Goal: Information Seeking & Learning: Learn about a topic

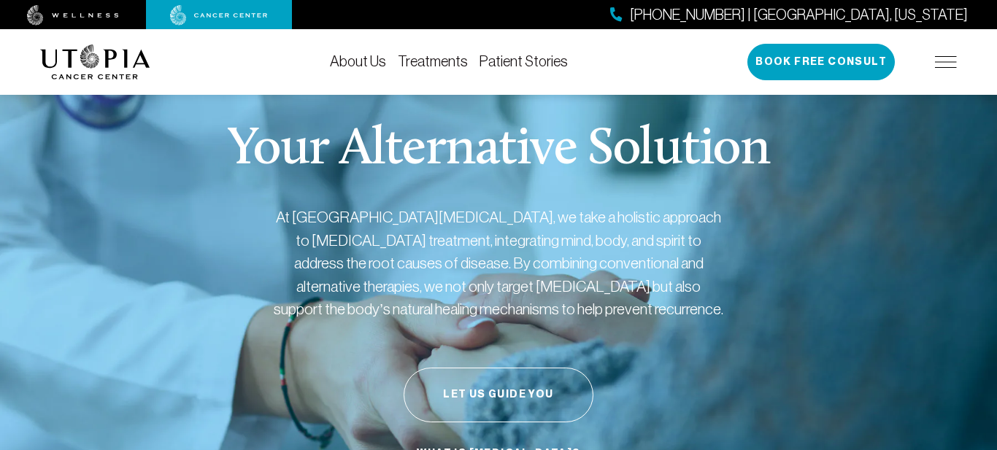
click at [437, 66] on link "Treatments" at bounding box center [433, 61] width 70 height 16
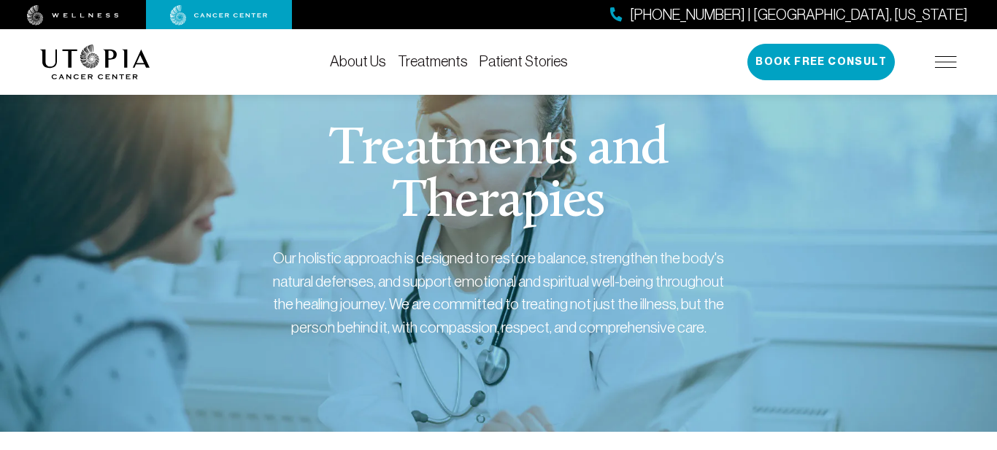
click at [363, 63] on link "About Us" at bounding box center [358, 61] width 56 height 16
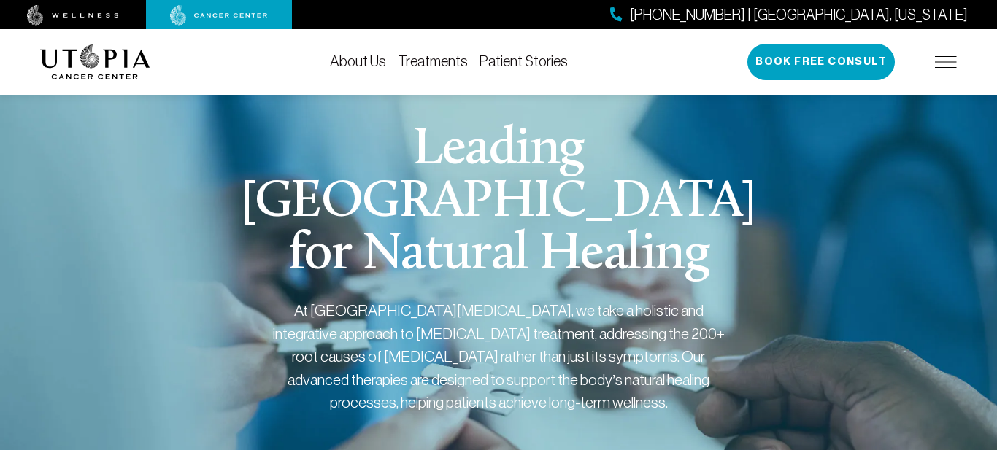
click at [434, 60] on link "Treatments" at bounding box center [433, 61] width 70 height 16
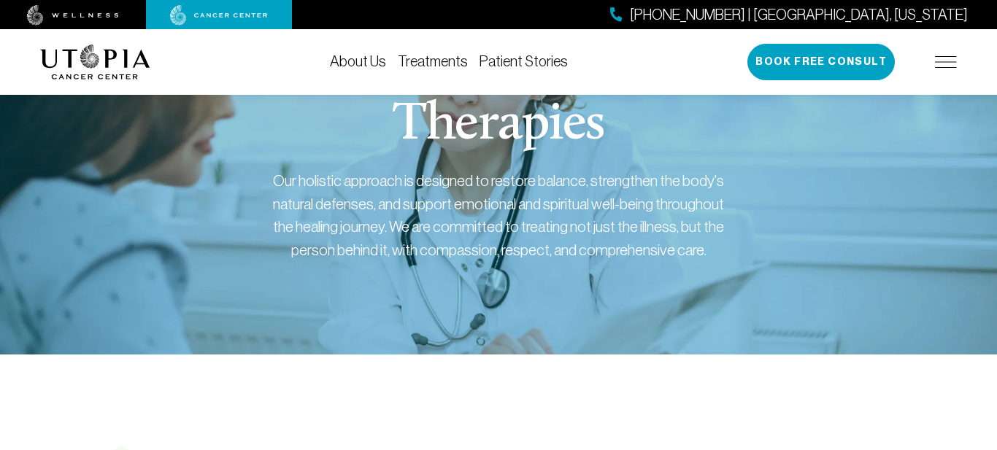
scroll to position [78, 0]
click at [534, 63] on link "Patient Stories" at bounding box center [523, 61] width 88 height 16
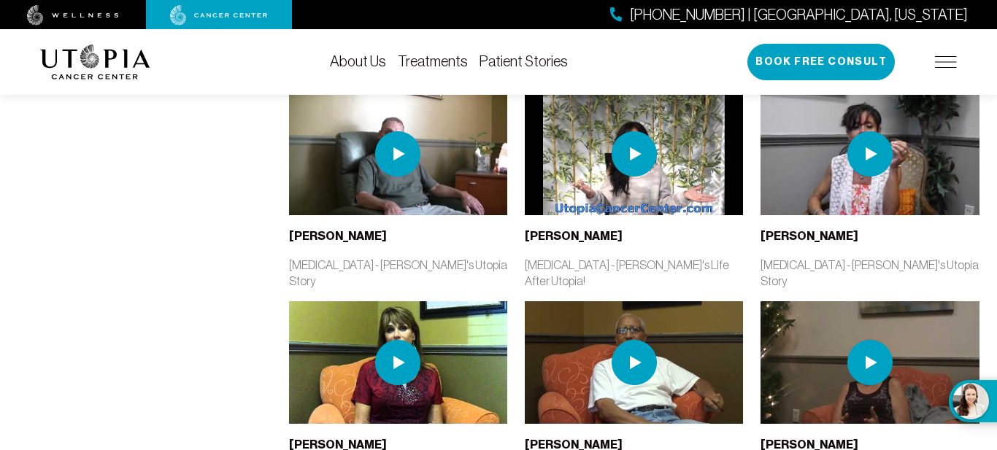
scroll to position [1567, 0]
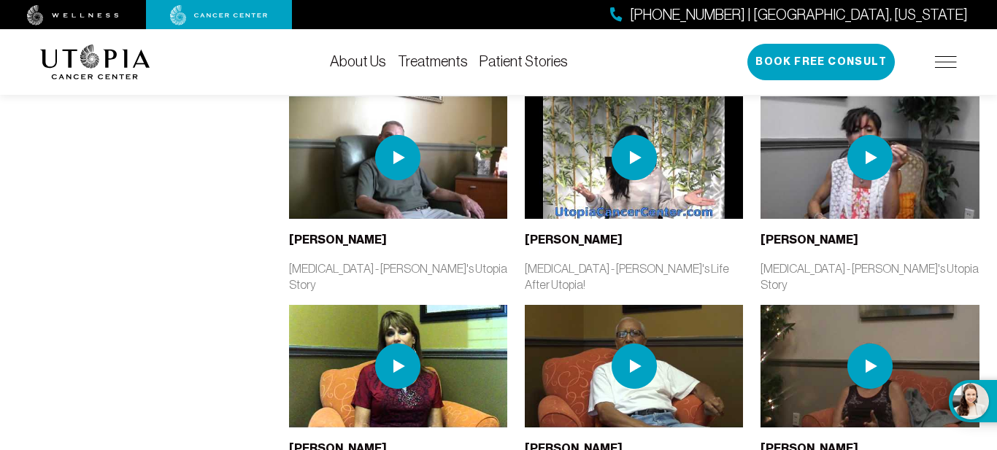
click at [644, 344] on img at bounding box center [634, 366] width 45 height 45
